Goal: Information Seeking & Learning: Learn about a topic

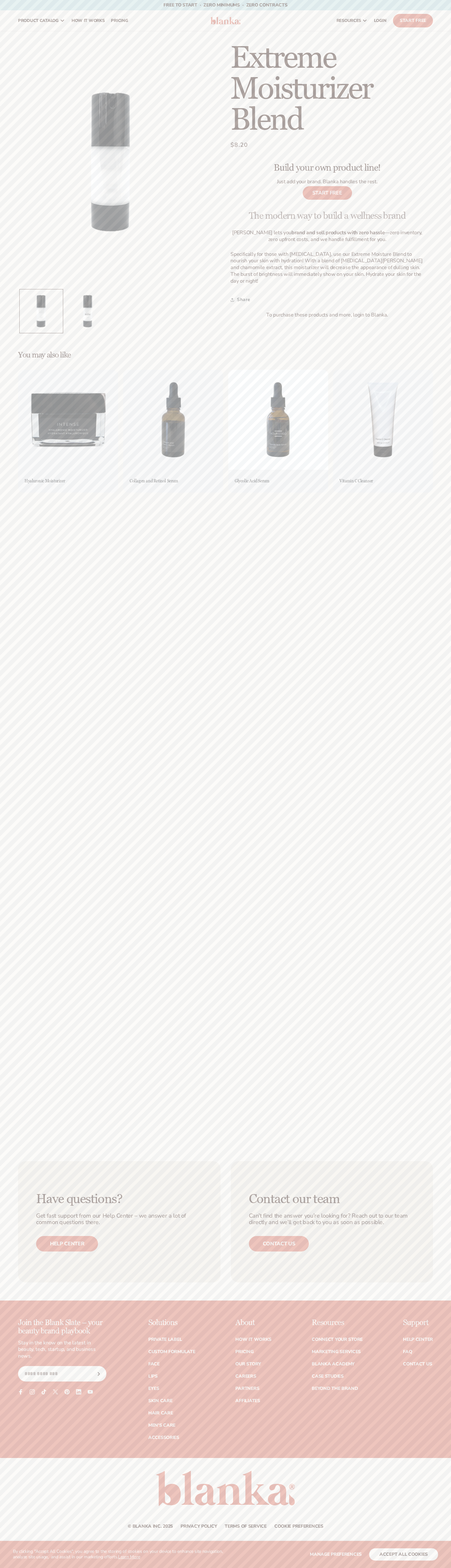
click at [279, 1244] on link "Contact us" at bounding box center [279, 1244] width 60 height 15
click at [404, 1554] on button "accept all cookies" at bounding box center [404, 1554] width 69 height 12
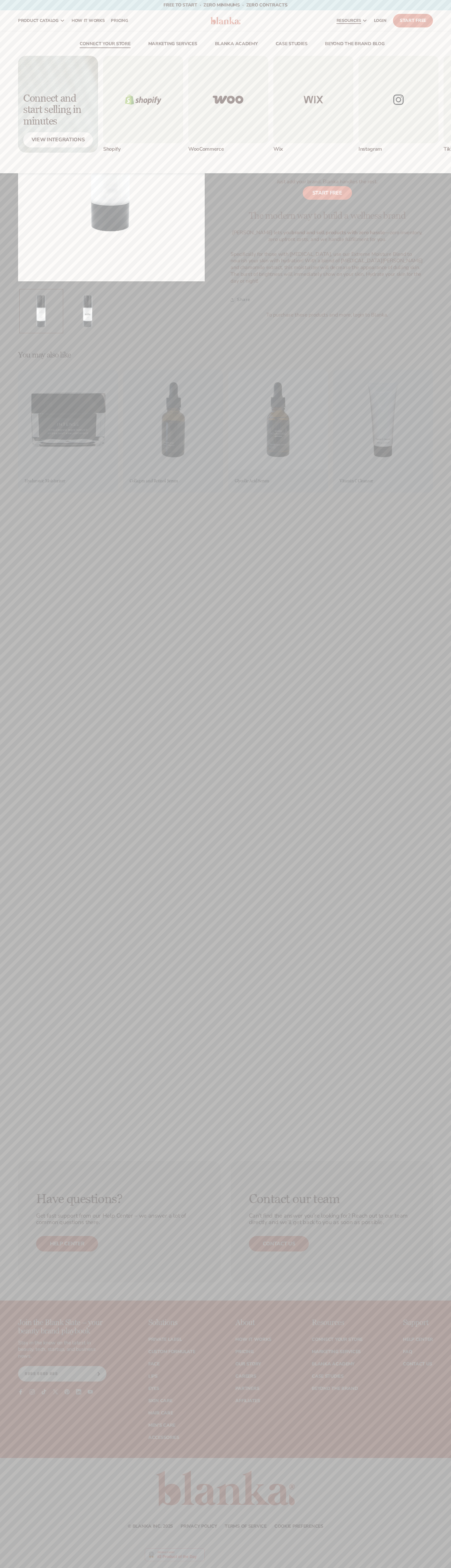
click at [368, 29] on link "resources" at bounding box center [352, 20] width 37 height 20
click at [450, 844] on body "WE USE COOKIES By clicking "Accept All Cookies", you agree to the storing of co…" at bounding box center [225, 784] width 451 height 1568
click at [310, 1567] on html "WE USE COOKIES By clicking "Accept All Cookies", you agree to the storing of co…" at bounding box center [225, 784] width 451 height 1568
click at [7, 1287] on div "Have questions? Get fast support from our Help Center – we answer a lot of comm…" at bounding box center [225, 1222] width 451 height 157
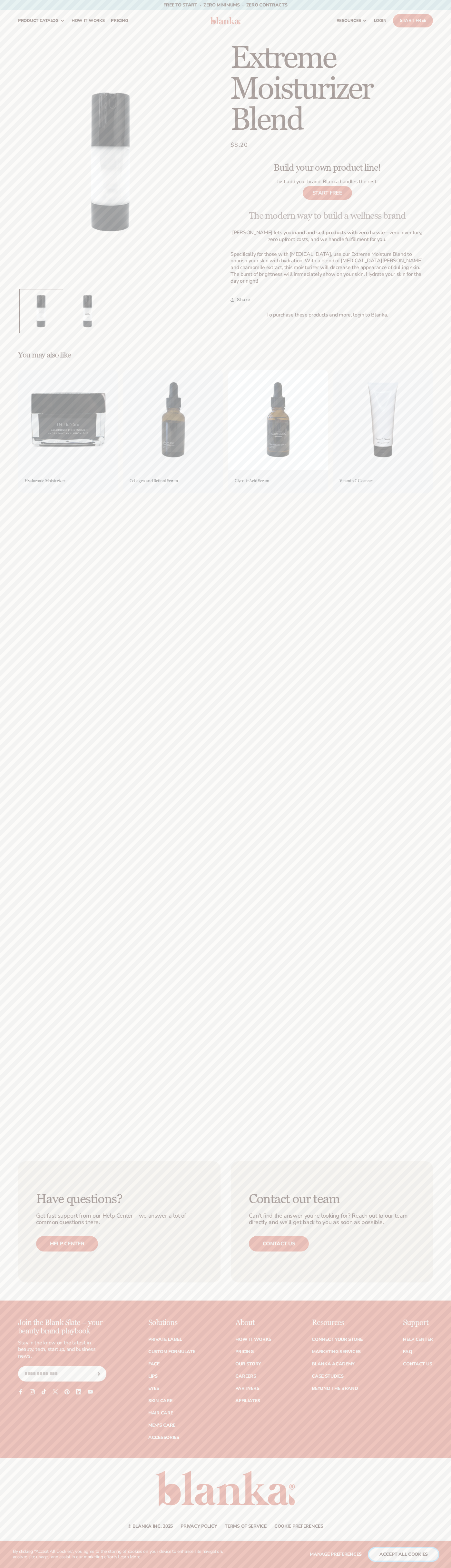
click at [404, 1554] on button "accept all cookies" at bounding box center [404, 1554] width 69 height 12
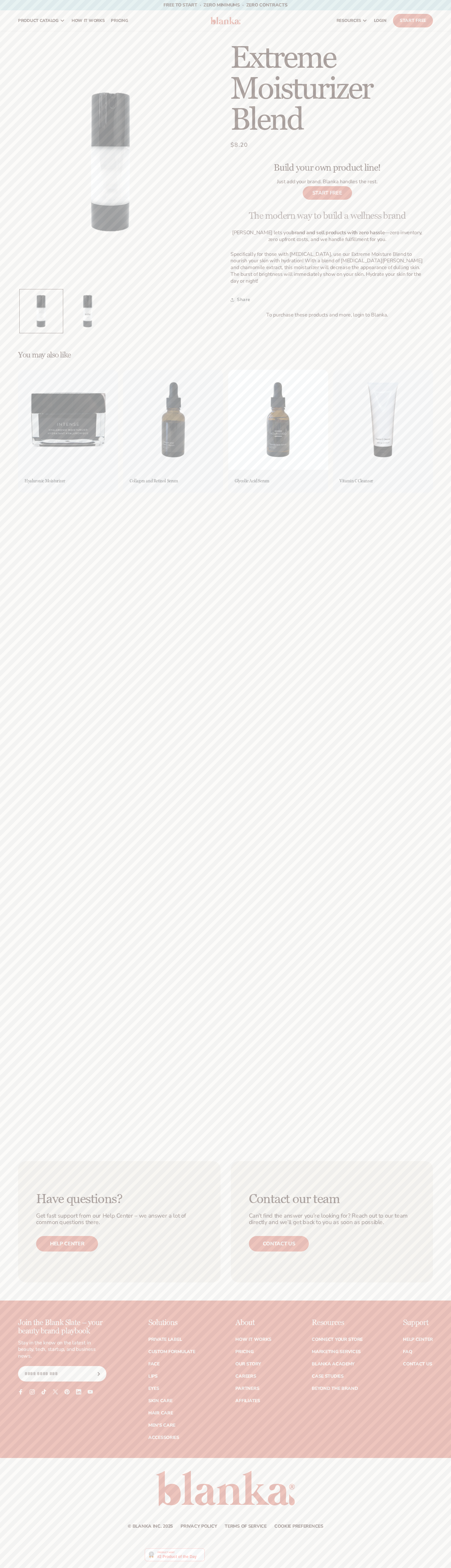
click at [239, 145] on span "$8.20" at bounding box center [240, 145] width 18 height 9
click at [241, 293] on summary "Share" at bounding box center [241, 299] width 20 height 14
click at [320, 305] on input "**********" at bounding box center [320, 312] width 178 height 18
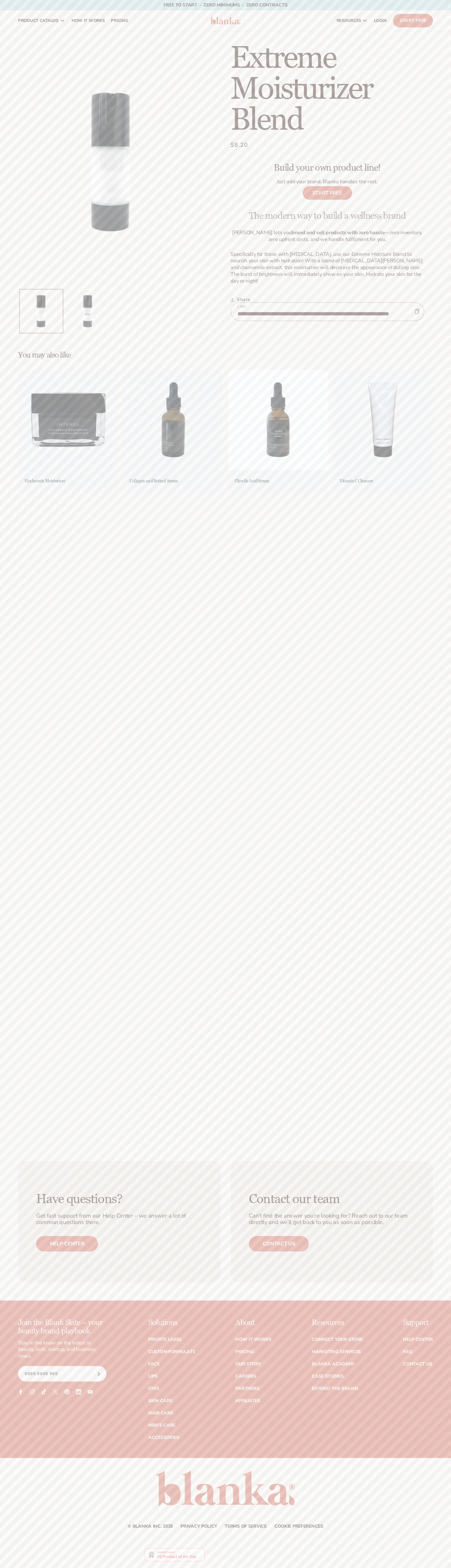
click at [133, 1] on div "Free to start · ZERO minimums · ZERO contracts · Free to start · ZERO minimums …" at bounding box center [225, 5] width 419 height 10
click at [448, 974] on main "Skip to product information Open media 1 in modal Open media 2 in modal 1 / of …" at bounding box center [225, 587] width 451 height 1112
click at [45, 1567] on html "WE USE COOKIES By clicking "Accept All Cookies", you agree to the storing of co…" at bounding box center [225, 784] width 451 height 1568
click at [18, 281] on button "Open media 1 in modal" at bounding box center [18, 281] width 0 height 0
click at [239, 145] on span "$8.20" at bounding box center [240, 145] width 18 height 9
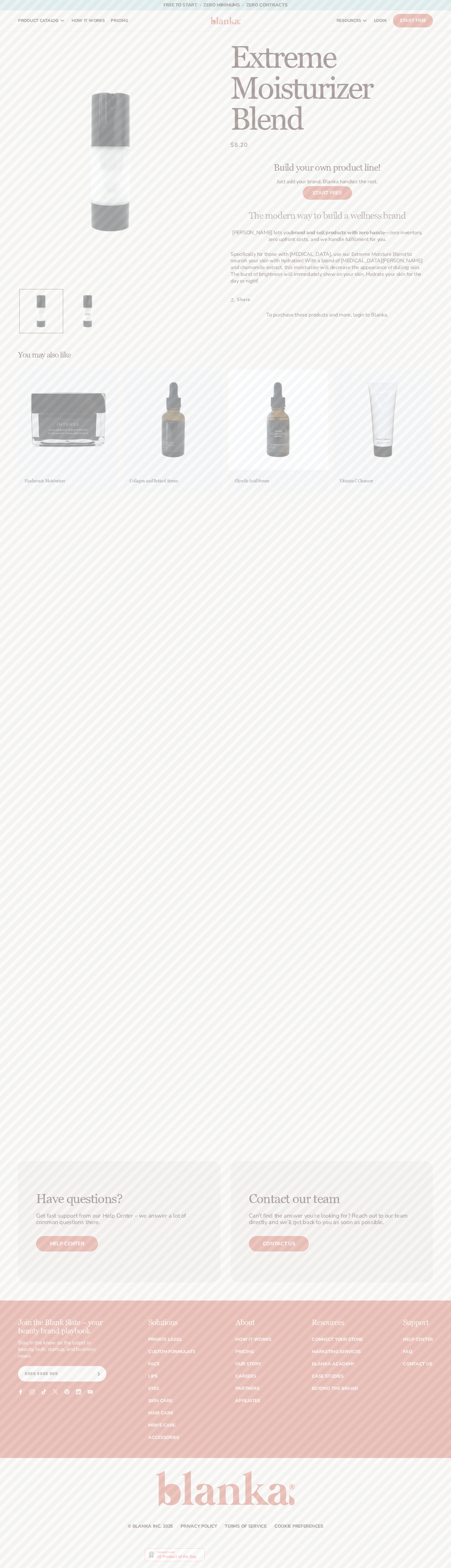
click at [239, 145] on span "$8.20" at bounding box center [240, 145] width 18 height 9
click at [241, 293] on summary "Share" at bounding box center [241, 299] width 20 height 14
click at [320, 305] on input "**********" at bounding box center [320, 312] width 178 height 18
